Goal: Information Seeking & Learning: Learn about a topic

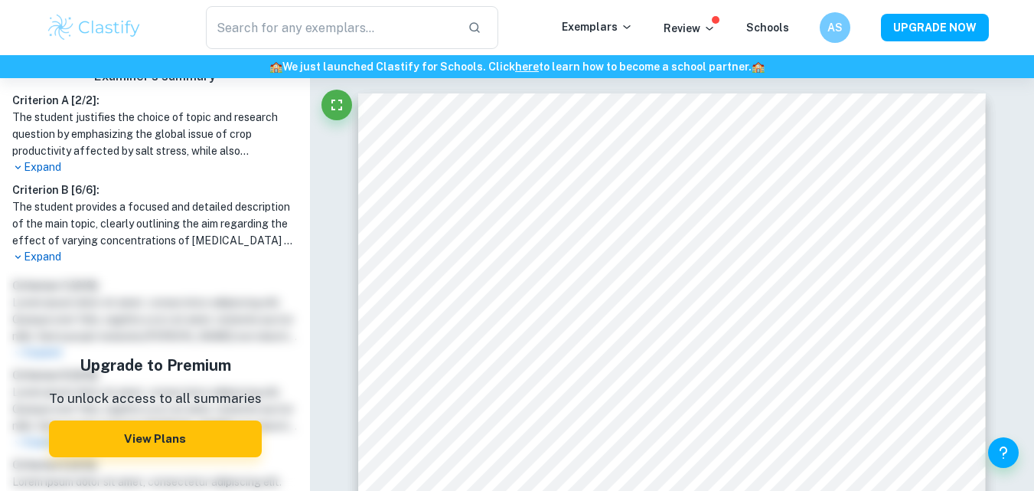
scroll to position [610, 0]
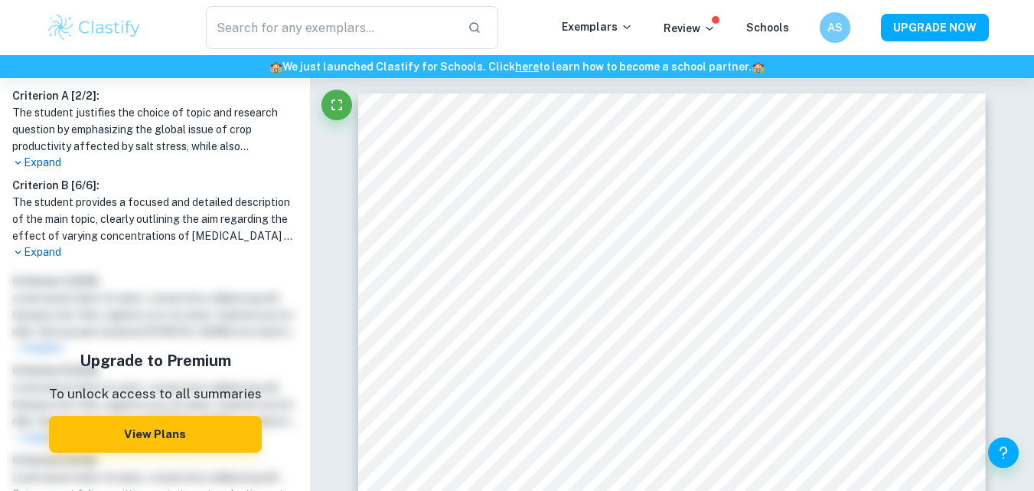
click at [41, 248] on p "Expand" at bounding box center [154, 252] width 285 height 16
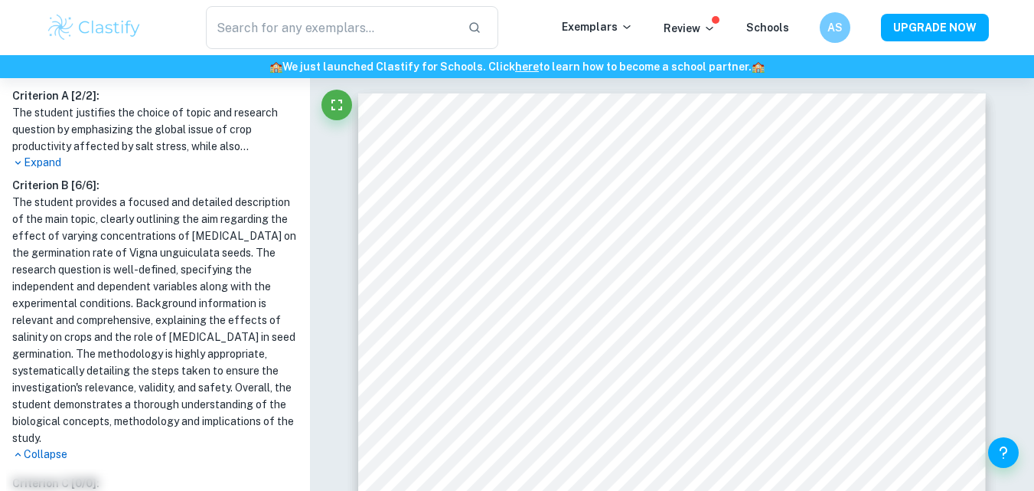
scroll to position [915, 0]
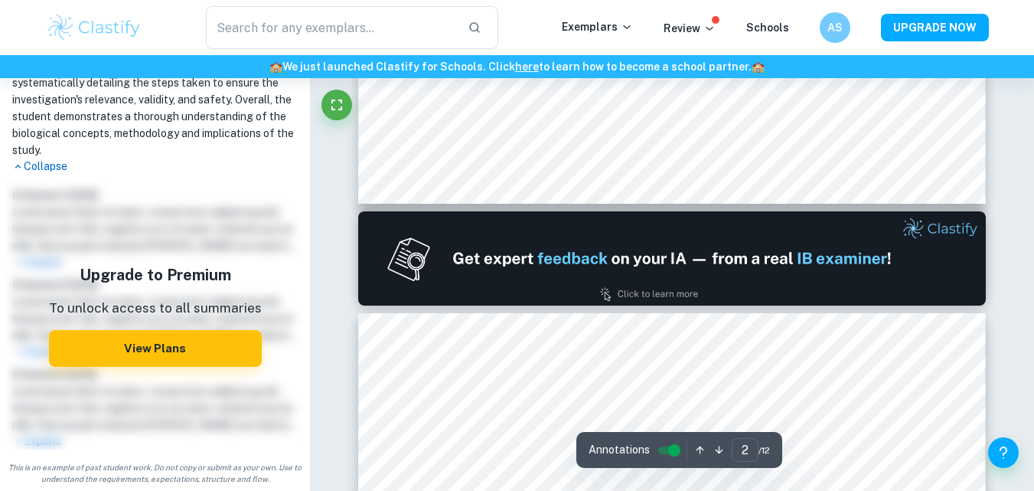
type input "1"
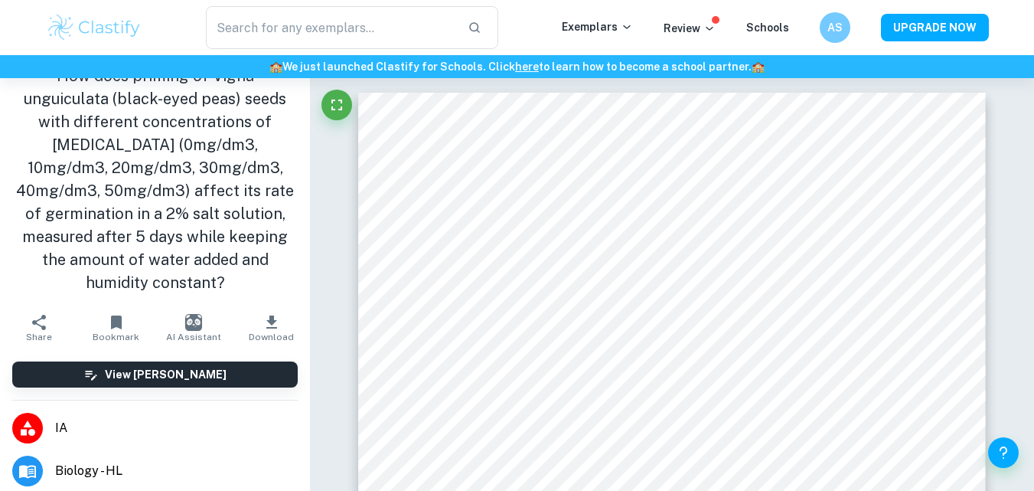
scroll to position [23, 0]
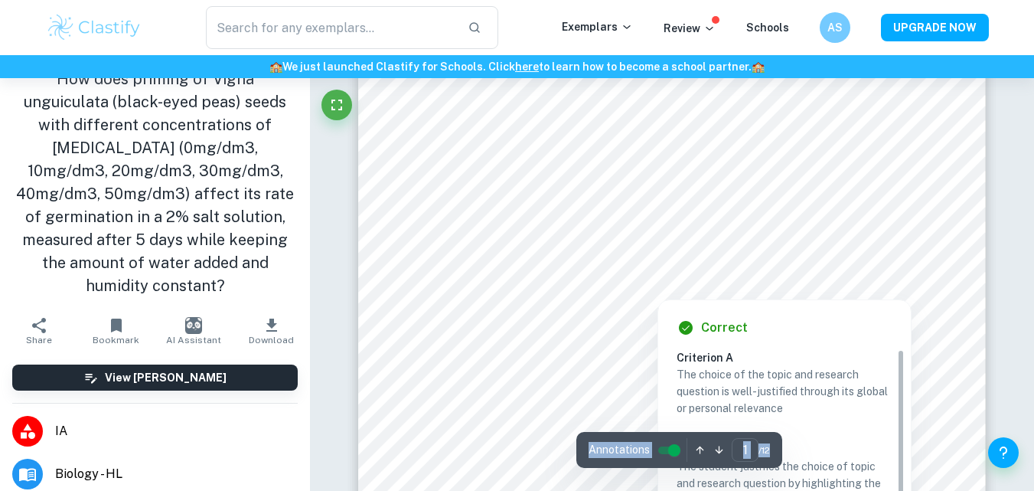
scroll to position [111, 0]
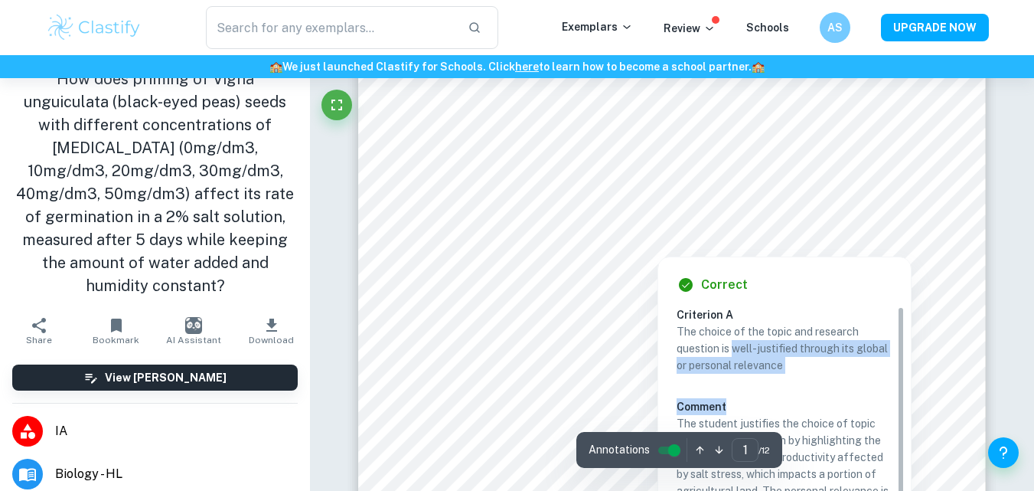
drag, startPoint x: 742, startPoint y: 361, endPoint x: 768, endPoint y: 386, distance: 36.3
click at [768, 386] on div "The choice of the topic and research question is well-justified through its glo…" at bounding box center [791, 453] width 228 height 260
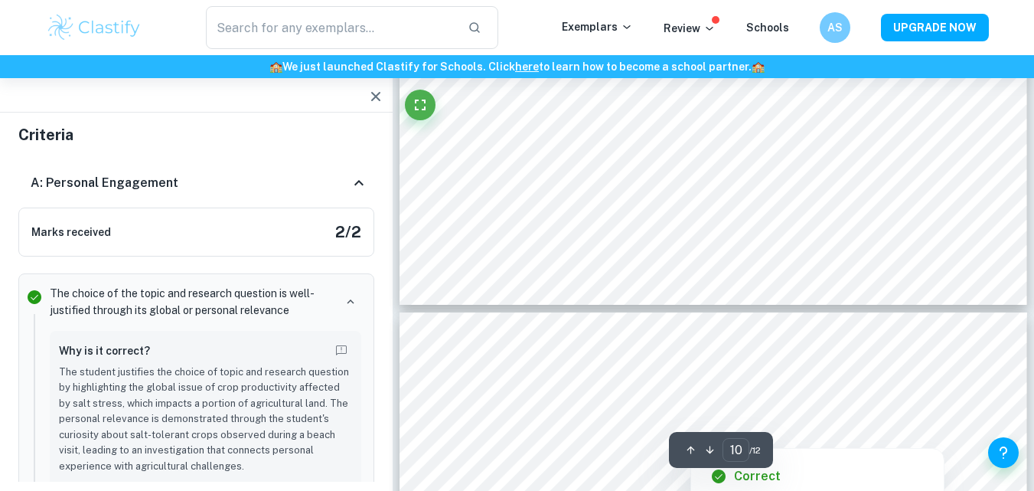
scroll to position [9044, 0]
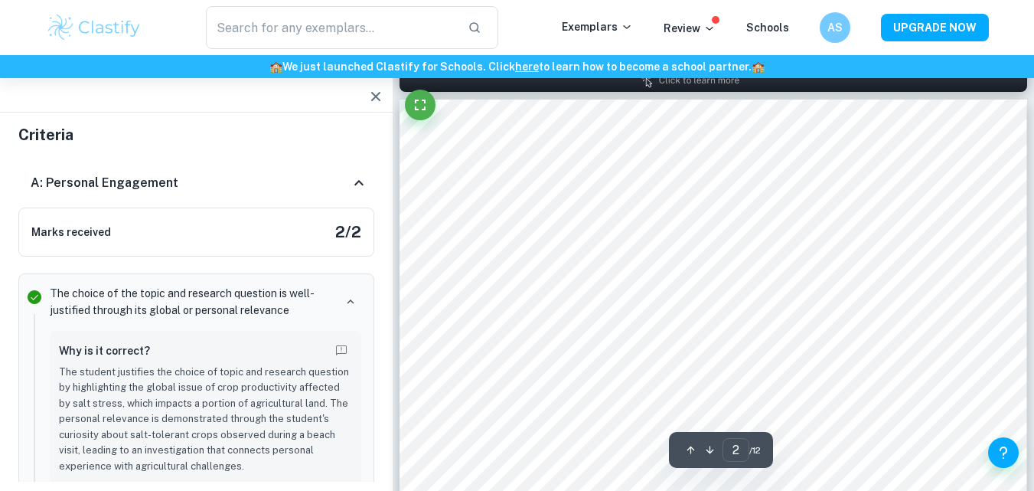
type input "1"
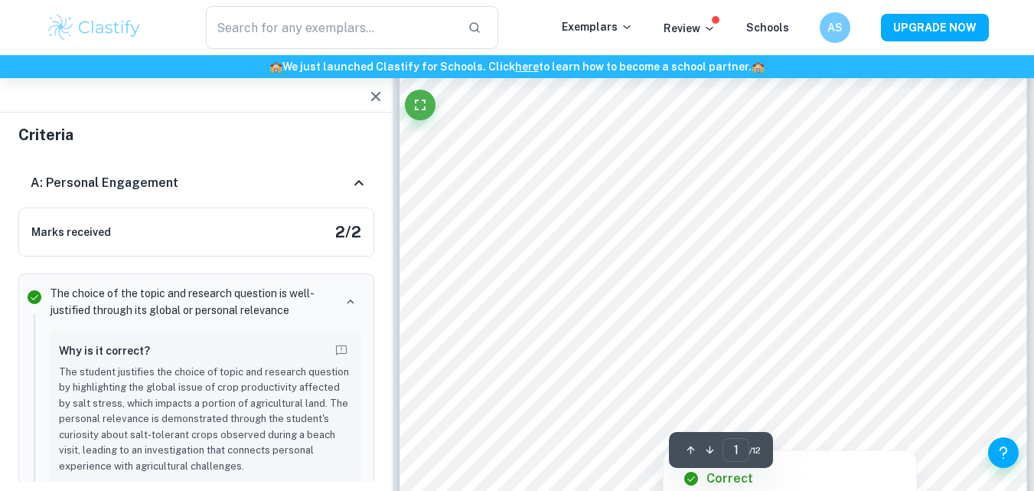
scroll to position [390, 0]
